Goal: Task Accomplishment & Management: Complete application form

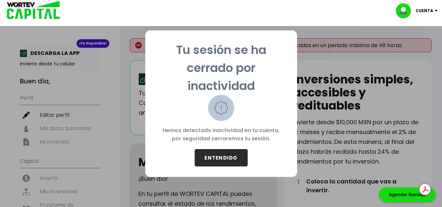
click at [226, 164] on button "ENTENDIDO" at bounding box center [221, 157] width 53 height 17
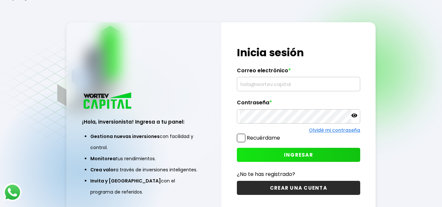
type input "[EMAIL_ADDRESS][DOMAIN_NAME]"
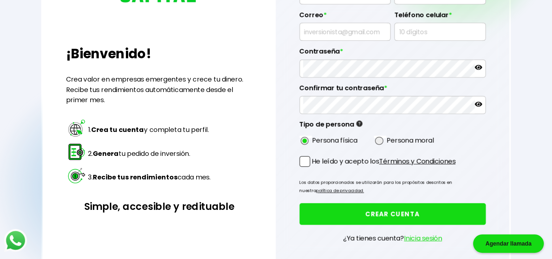
scroll to position [114, 0]
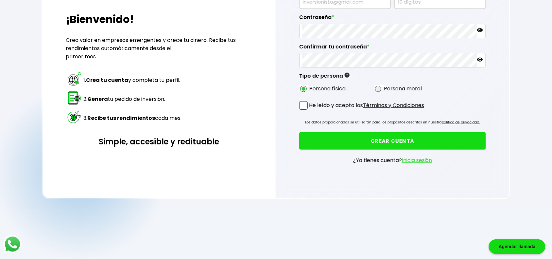
drag, startPoint x: 416, startPoint y: 0, endPoint x: 167, endPoint y: 202, distance: 320.5
click at [167, 202] on div "Regresar ¡Bienvenido! Crea valor en empresas emergentes y crece tu dinero. Reci…" at bounding box center [276, 48] width 552 height 324
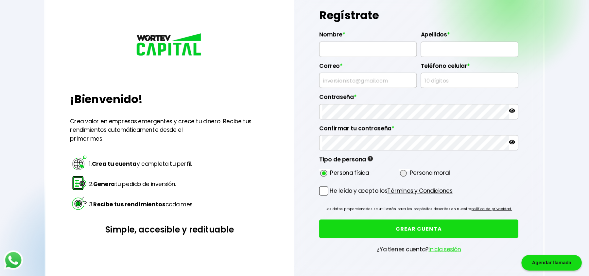
scroll to position [41, 0]
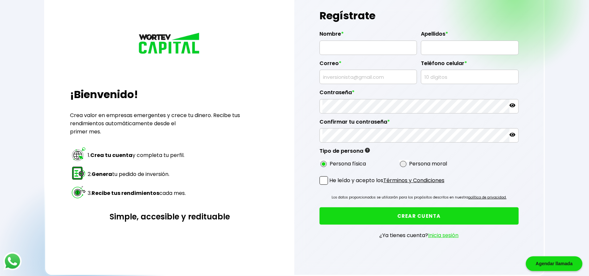
drag, startPoint x: 547, startPoint y: 0, endPoint x: 283, endPoint y: 72, distance: 273.7
click at [283, 72] on div "¡Bienvenido! Crea valor en empresas emergentes y crece tu dinero. Recibe tus re…" at bounding box center [169, 128] width 249 height 294
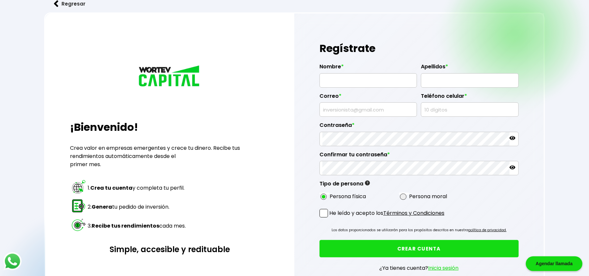
scroll to position [7, 0]
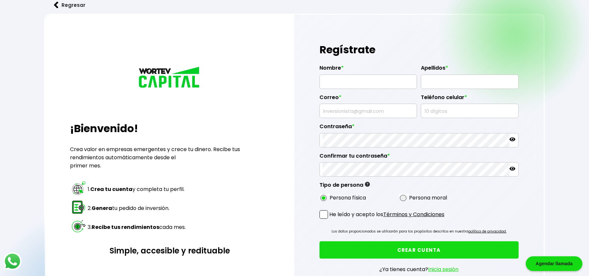
drag, startPoint x: 593, startPoint y: 108, endPoint x: 585, endPoint y: 85, distance: 24.0
click at [442, 85] on div "Regresar ¡Bienvenido! Crea valor en empresas emergentes y crece tu dinero. Reci…" at bounding box center [294, 156] width 589 height 327
click at [442, 47] on div "Regresar ¡Bienvenido! Crea valor en empresas emergentes y crece tu dinero. Reci…" at bounding box center [294, 156] width 589 height 327
